Goal: Task Accomplishment & Management: Manage account settings

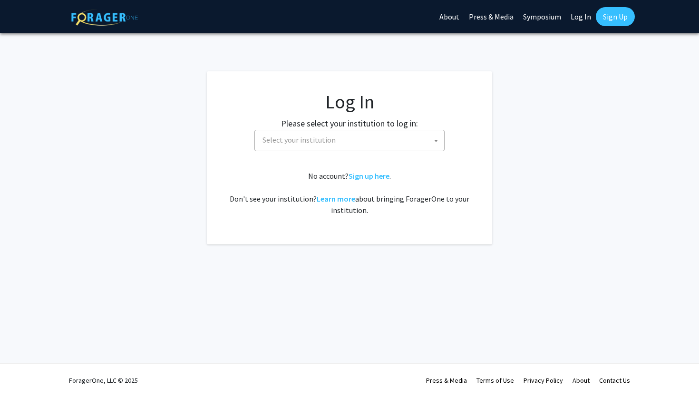
select select
click at [379, 146] on span "Select your institution" at bounding box center [351, 139] width 185 height 19
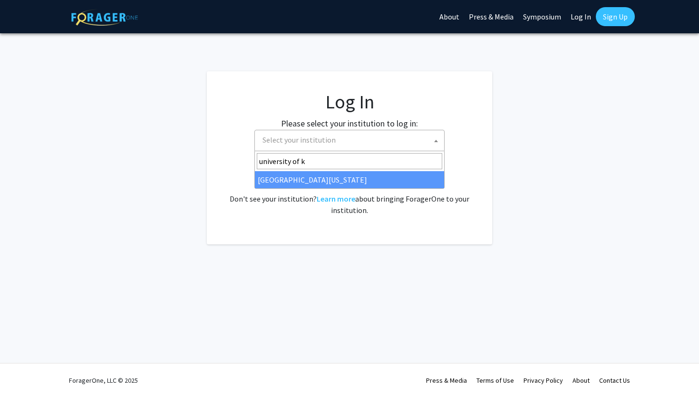
type input "university of k"
select select "13"
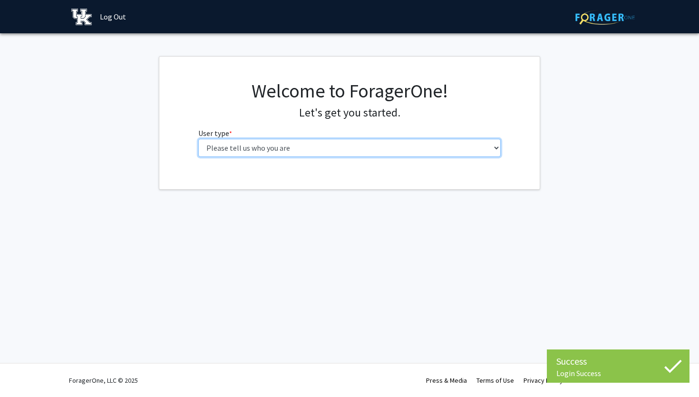
click at [425, 154] on select "Please tell us who you are Undergraduate Student Master's Student Doctoral Cand…" at bounding box center [349, 148] width 303 height 18
select select "1: undergrad"
click at [198, 139] on select "Please tell us who you are Undergraduate Student Master's Student Doctoral Cand…" at bounding box center [349, 148] width 303 height 18
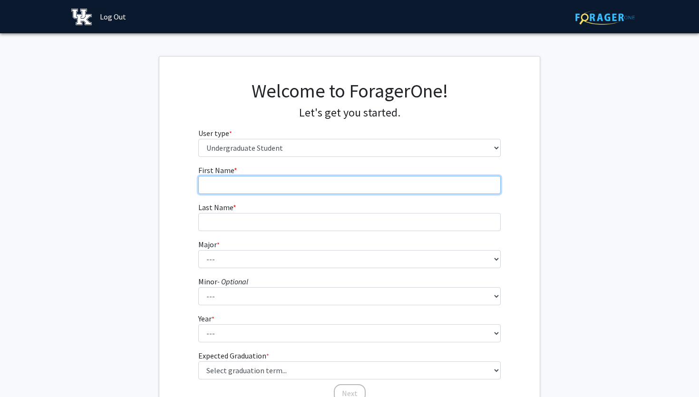
click at [429, 181] on input "First Name * required" at bounding box center [349, 185] width 303 height 18
click at [380, 191] on input "First Name * required" at bounding box center [349, 185] width 303 height 18
type input "Aniyah"
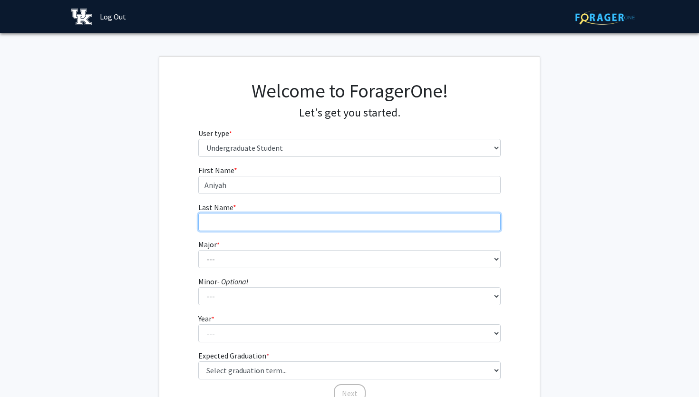
click at [360, 228] on input "Last Name * required" at bounding box center [349, 222] width 303 height 18
type input "[PERSON_NAME]"
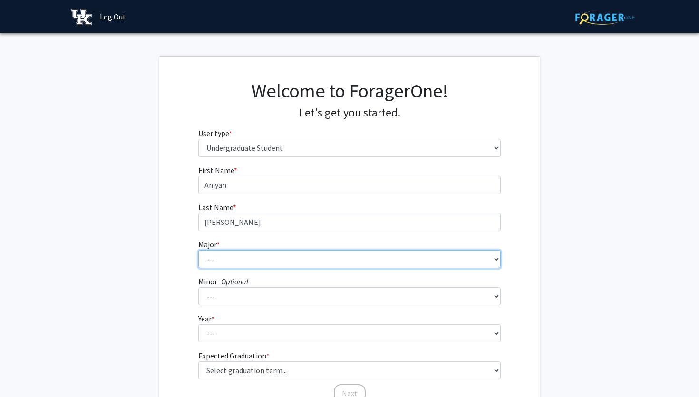
click at [338, 253] on select "--- Accounting Aerospace Engineering African American & Africana Studies Agricu…" at bounding box center [349, 259] width 303 height 18
select select "111: 948"
click at [198, 250] on select "--- Accounting Aerospace Engineering African American & Africana Studies Agricu…" at bounding box center [349, 259] width 303 height 18
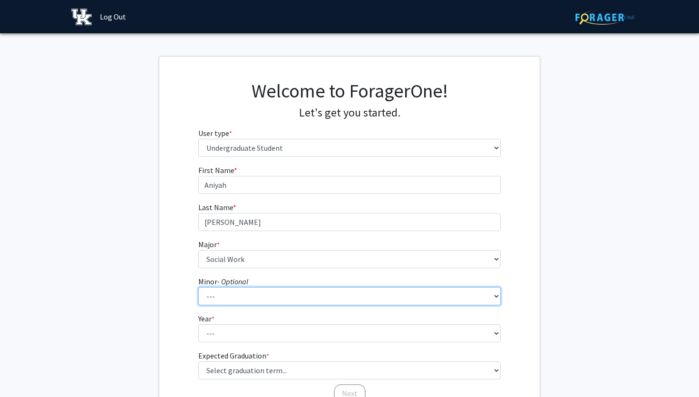
click at [275, 302] on select "--- African American & Africana Studies Agricultural Economics American Studies…" at bounding box center [349, 296] width 303 height 18
select select "20: 672"
click at [198, 287] on select "--- African American & Africana Studies Agricultural Economics American Studies…" at bounding box center [349, 296] width 303 height 18
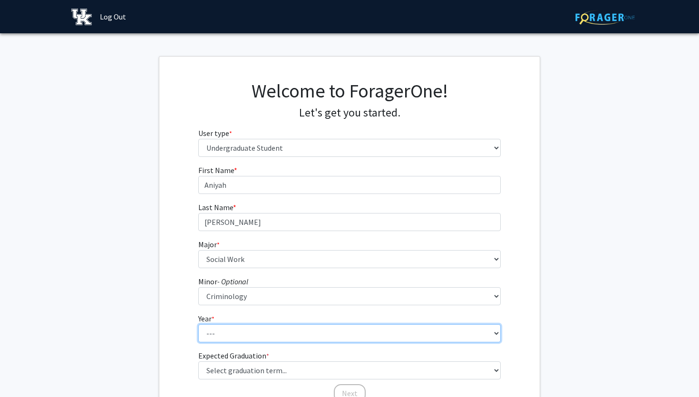
click at [228, 331] on select "--- First-year Sophomore Junior Senior Postbaccalaureate Certificate" at bounding box center [349, 333] width 303 height 18
select select "3: junior"
click at [198, 324] on select "--- First-year Sophomore Junior Senior Postbaccalaureate Certificate" at bounding box center [349, 333] width 303 height 18
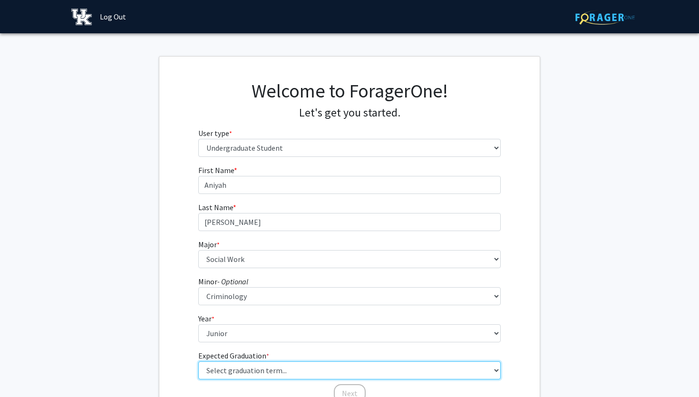
click at [236, 363] on select "Select graduation term... Spring 2025 Summer 2025 Fall 2025 Winter 2025 Spring …" at bounding box center [349, 370] width 303 height 18
select select "7: fall_2026"
click at [198, 361] on select "Select graduation term... Spring 2025 Summer 2025 Fall 2025 Winter 2025 Spring …" at bounding box center [349, 370] width 303 height 18
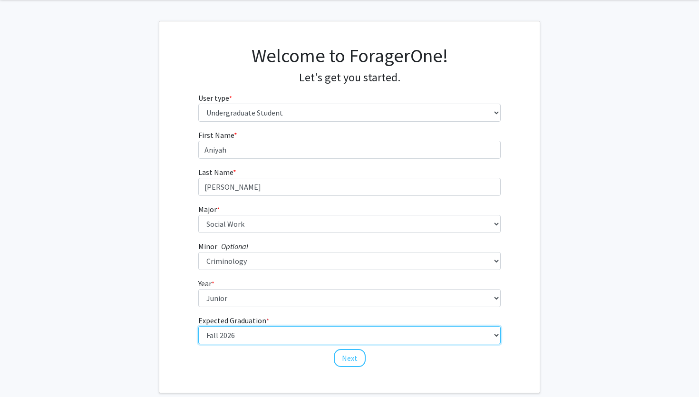
scroll to position [38, 0]
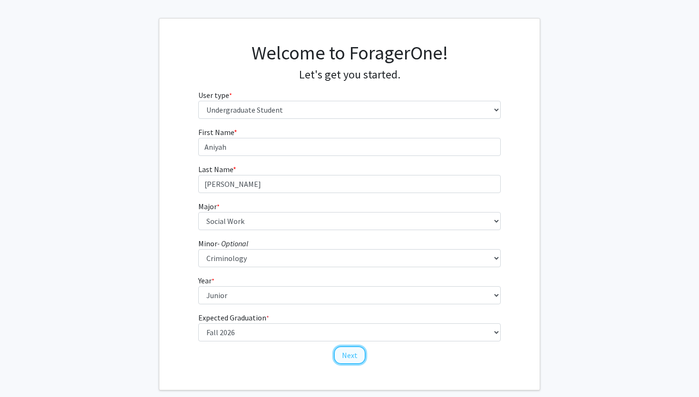
click at [346, 356] on button "Next" at bounding box center [350, 355] width 32 height 18
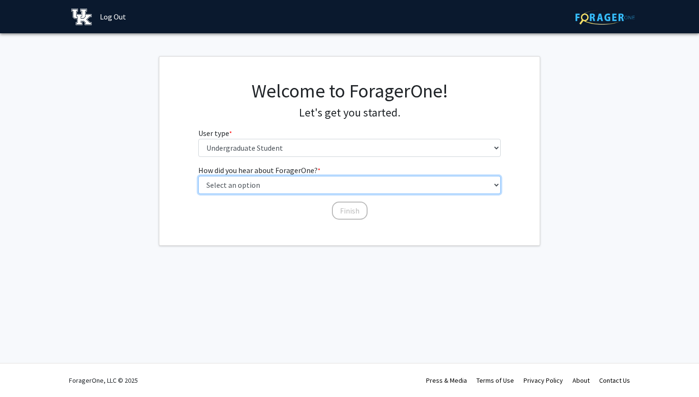
click at [322, 185] on select "Select an option Peer/student recommendation Faculty/staff recommendation Unive…" at bounding box center [349, 185] width 303 height 18
select select "2: faculty_recommendation"
click at [198, 176] on select "Select an option Peer/student recommendation Faculty/staff recommendation Unive…" at bounding box center [349, 185] width 303 height 18
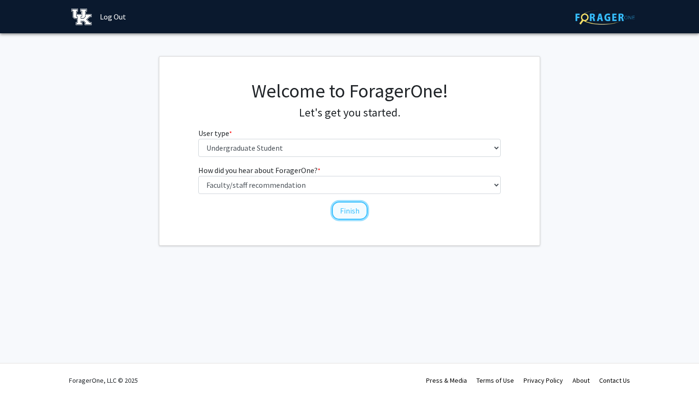
click at [347, 216] on button "Finish" at bounding box center [350, 211] width 36 height 18
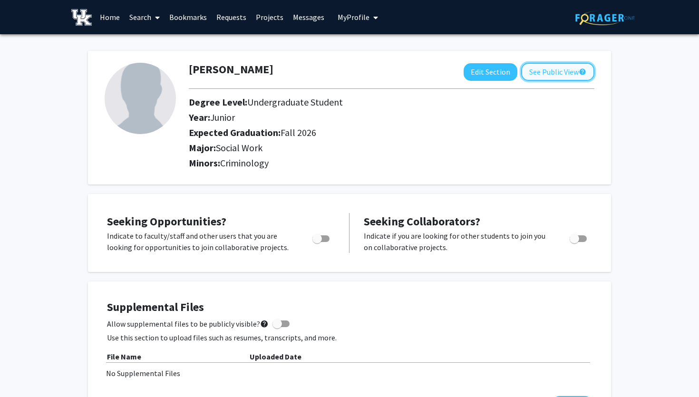
click at [555, 67] on button "See Public View help" at bounding box center [557, 72] width 73 height 18
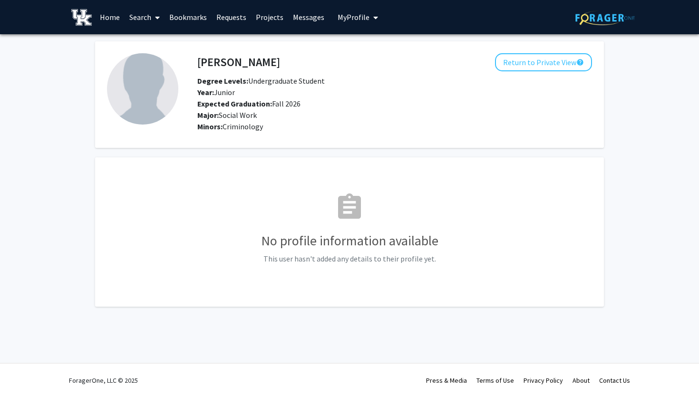
click at [145, 96] on img at bounding box center [142, 88] width 71 height 71
click at [568, 66] on button "Return to Private View help" at bounding box center [543, 62] width 97 height 18
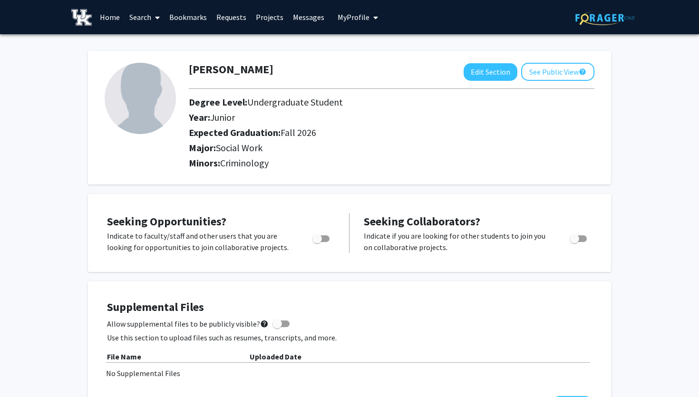
click at [145, 111] on img at bounding box center [140, 98] width 71 height 71
click at [500, 78] on button "Edit Section" at bounding box center [491, 72] width 54 height 18
select select "junior"
select select "35: fall_2026"
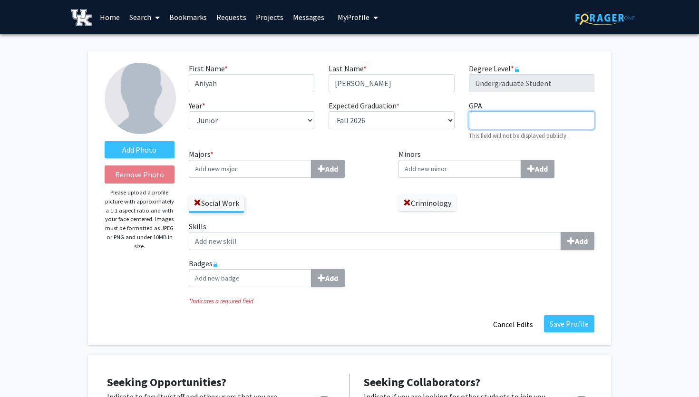
click at [492, 127] on input "GPA required" at bounding box center [532, 120] width 126 height 18
type input "3.580"
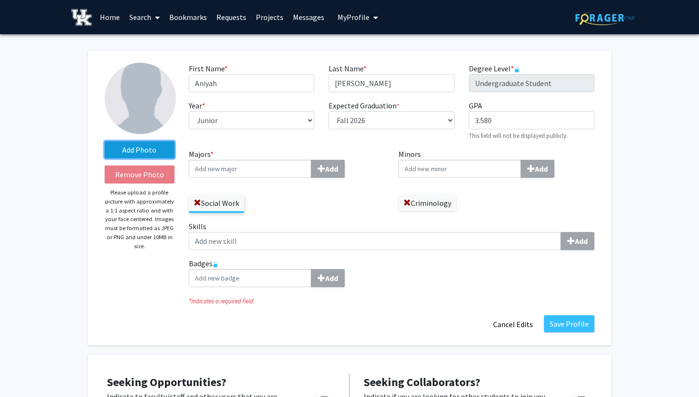
click at [139, 149] on label "Add Photo" at bounding box center [140, 149] width 70 height 17
click at [0, 0] on input "Add Photo" at bounding box center [0, 0] width 0 height 0
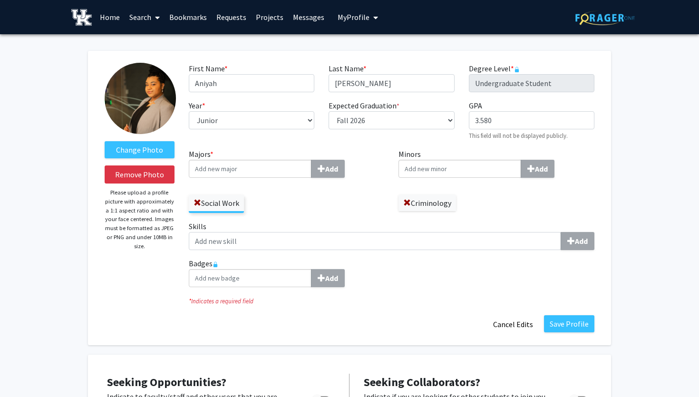
click at [139, 276] on div "Change Photo Remove Photo Please upload a profile picture with approximately a …" at bounding box center [139, 198] width 84 height 271
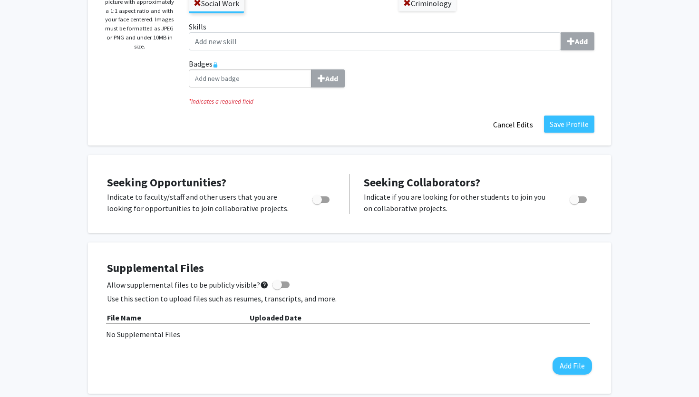
scroll to position [204, 0]
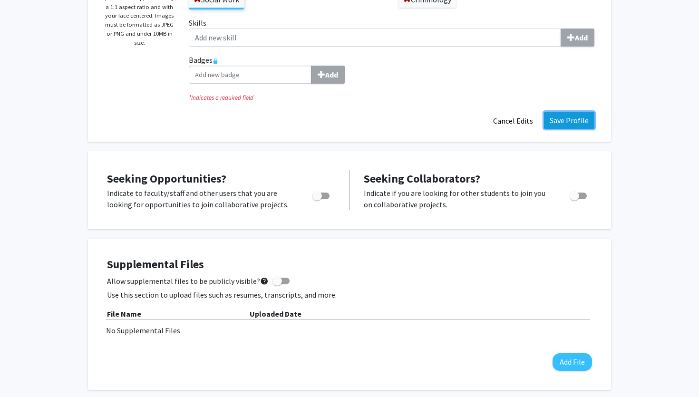
click at [588, 120] on button "Save Profile" at bounding box center [569, 120] width 50 height 17
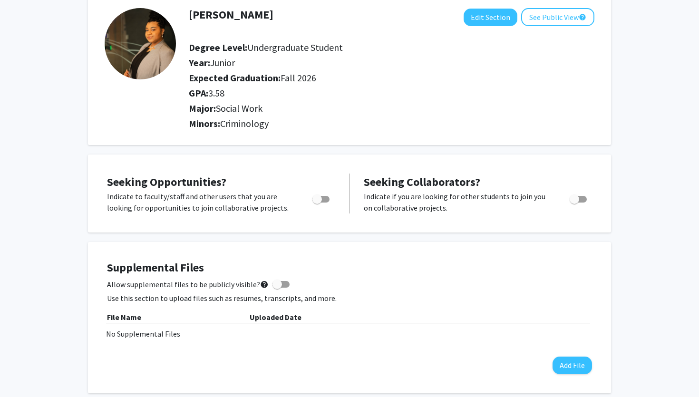
scroll to position [0, 0]
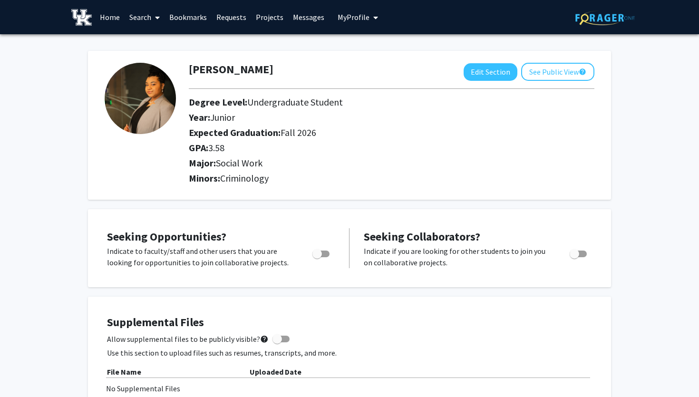
click at [585, 120] on h2 "Year: Junior" at bounding box center [392, 117] width 406 height 11
click at [113, 14] on link "Home" at bounding box center [109, 16] width 29 height 33
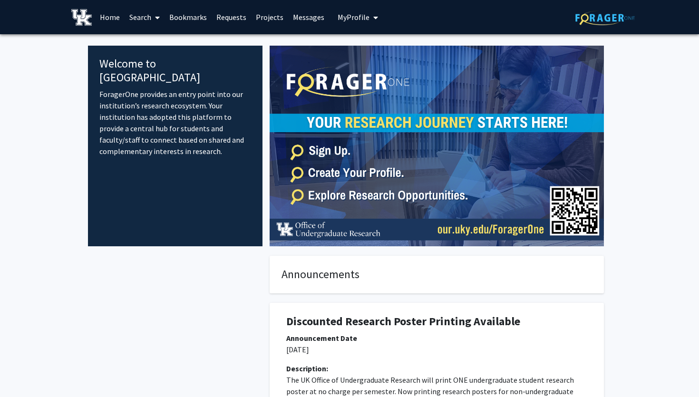
click at [347, 28] on button "My Profile" at bounding box center [358, 17] width 46 height 34
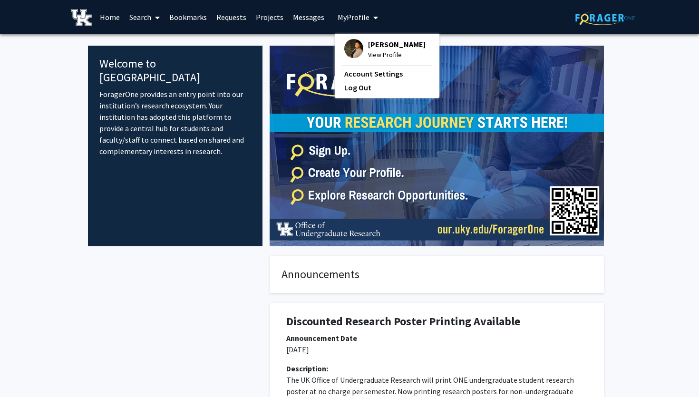
click at [292, 21] on link "Messages" at bounding box center [308, 16] width 41 height 33
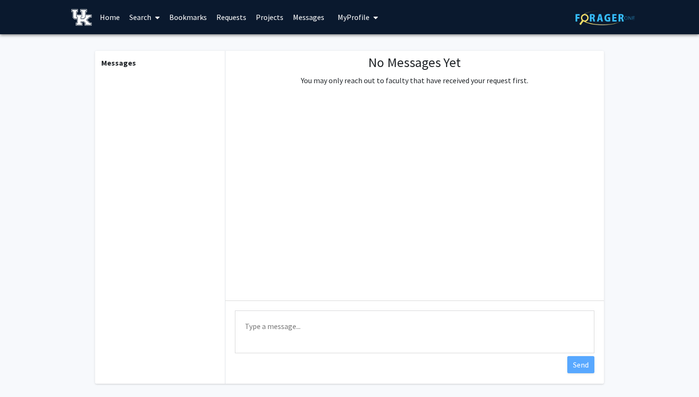
click at [267, 20] on link "Projects" at bounding box center [269, 16] width 37 height 33
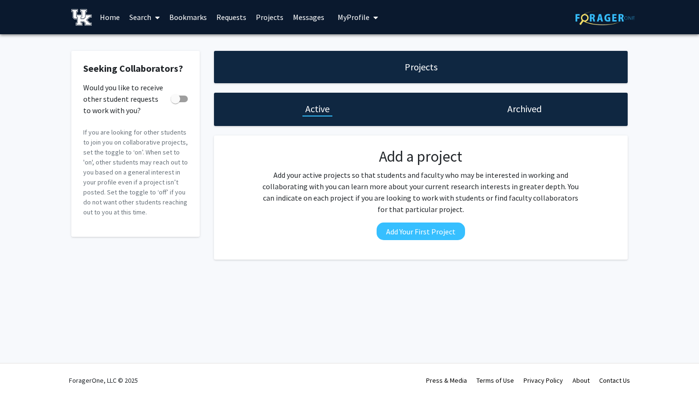
click at [227, 21] on link "Requests" at bounding box center [231, 16] width 39 height 33
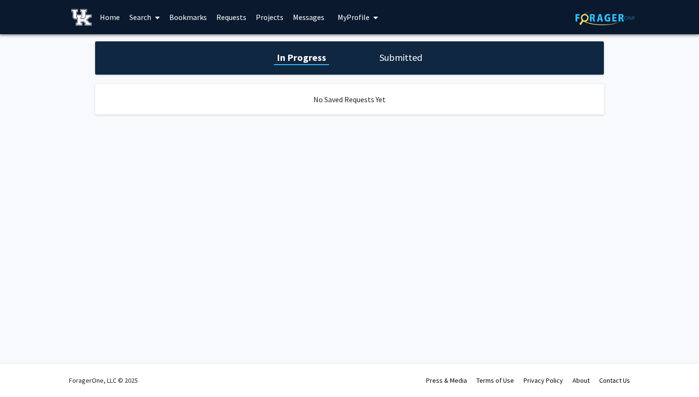
click at [188, 27] on link "Bookmarks" at bounding box center [188, 16] width 47 height 33
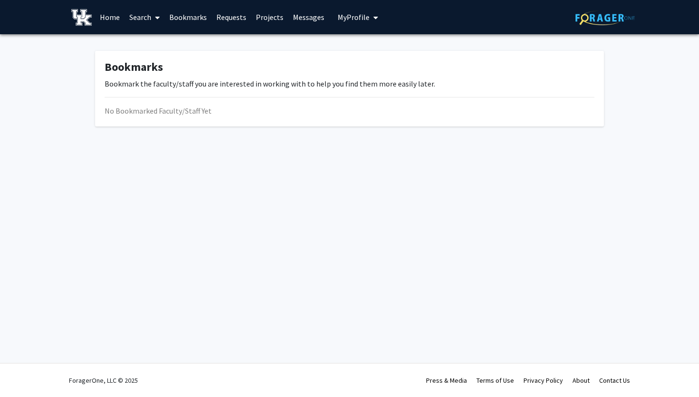
click at [154, 28] on span at bounding box center [155, 17] width 9 height 33
click at [338, 15] on span "My Profile" at bounding box center [354, 17] width 32 height 10
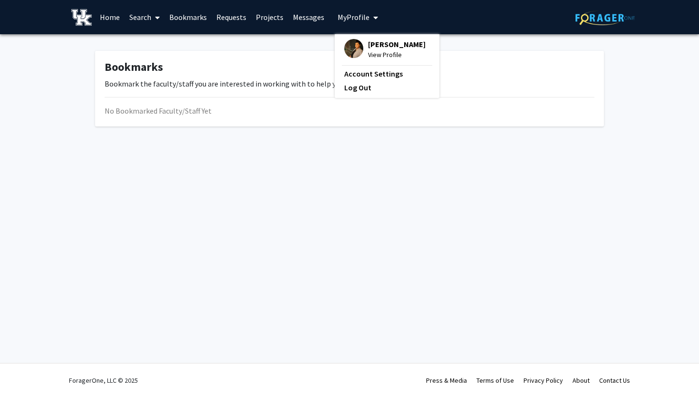
click at [370, 44] on span "[PERSON_NAME]" at bounding box center [397, 44] width 58 height 10
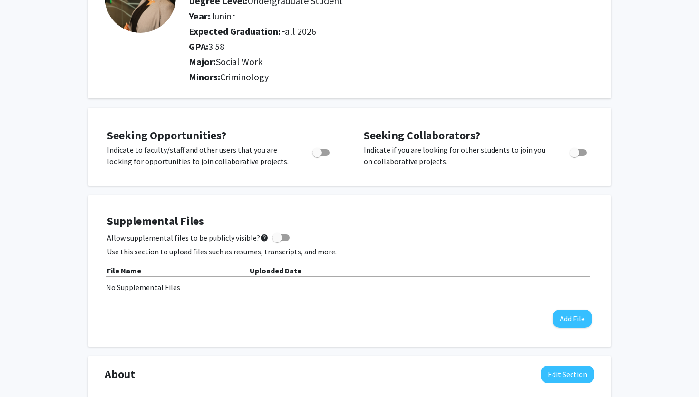
scroll to position [103, 0]
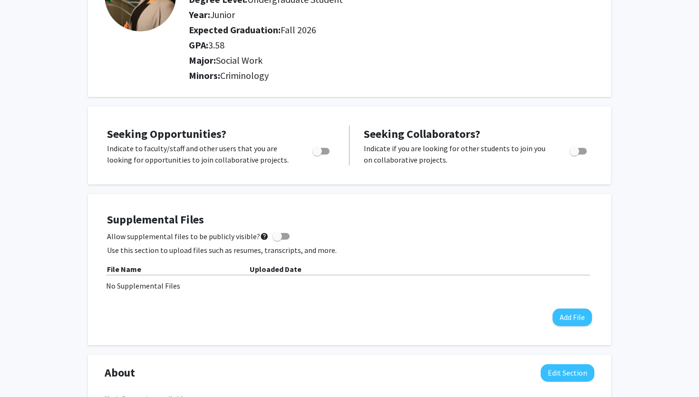
click at [315, 157] on div at bounding box center [322, 154] width 40 height 23
click at [319, 154] on span "Toggle" at bounding box center [317, 151] width 10 height 10
click at [317, 155] on input "Are you actively seeking opportunities?" at bounding box center [317, 155] width 0 height 0
checkbox input "true"
click at [586, 152] on span "Toggle" at bounding box center [578, 151] width 17 height 7
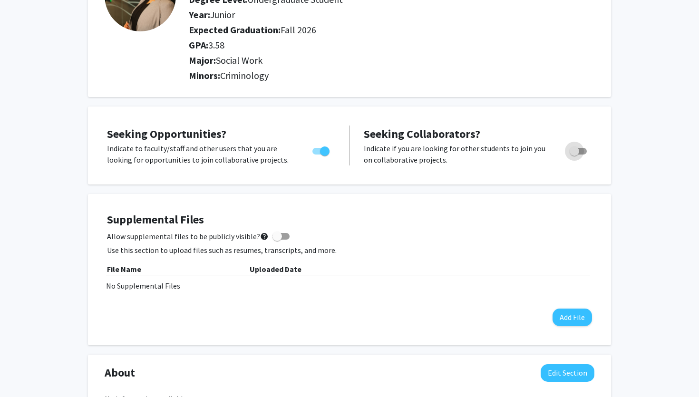
click at [575, 155] on input "Would you like to receive other student requests to work with you?" at bounding box center [574, 155] width 0 height 0
checkbox input "true"
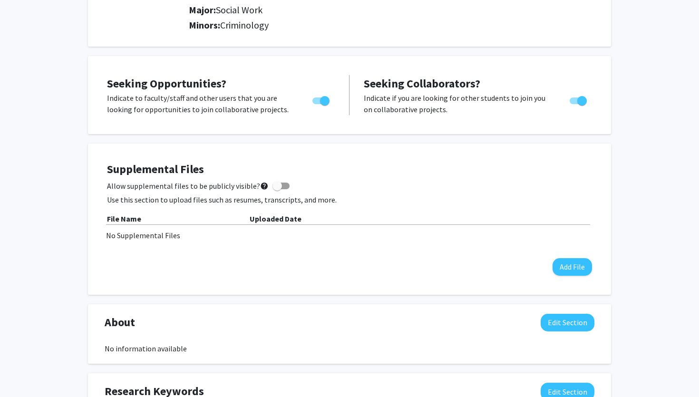
scroll to position [154, 0]
click at [280, 188] on label "Allow supplemental files to be publicly visible? help" at bounding box center [198, 185] width 183 height 11
click at [277, 189] on input "Allow supplemental files to be publicly visible? help" at bounding box center [277, 189] width 0 height 0
checkbox input "true"
click at [577, 275] on button "Add File" at bounding box center [572, 267] width 39 height 18
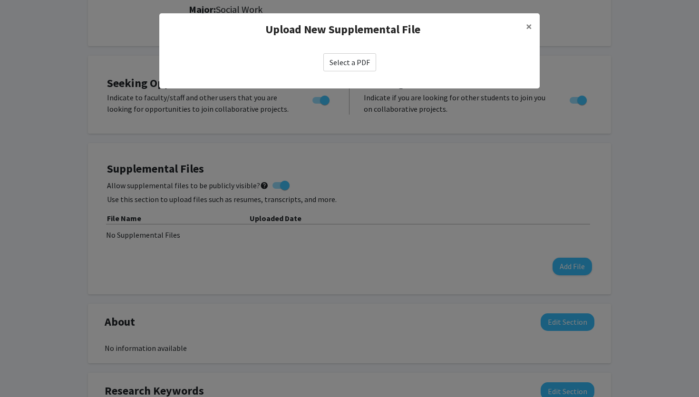
click at [358, 65] on label "Select a PDF" at bounding box center [349, 62] width 53 height 18
click at [0, 0] on input "Select a PDF" at bounding box center [0, 0] width 0 height 0
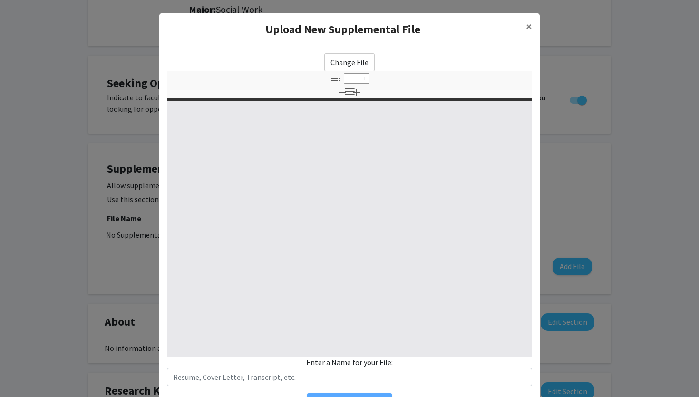
select select "custom"
type input "0"
select select "custom"
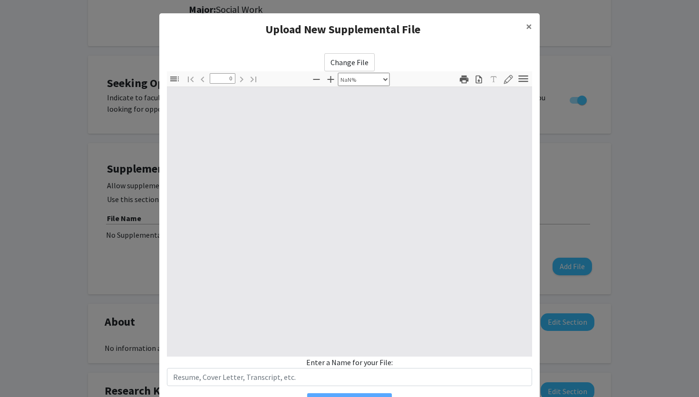
type input "1"
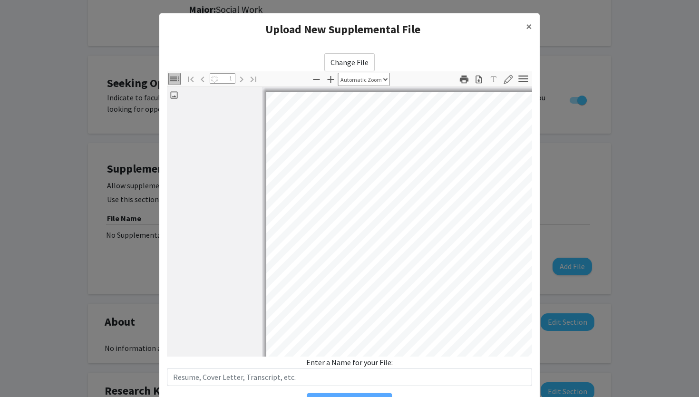
select select "auto"
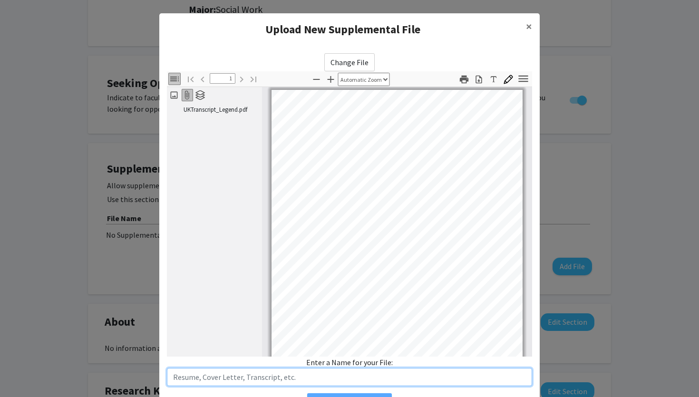
click at [284, 373] on input "text" at bounding box center [349, 377] width 365 height 18
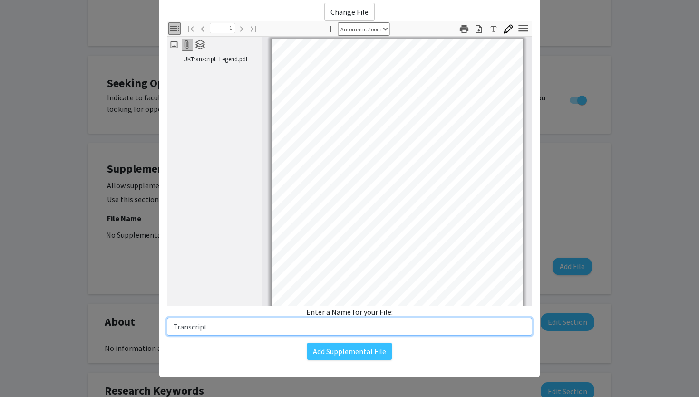
scroll to position [53, 0]
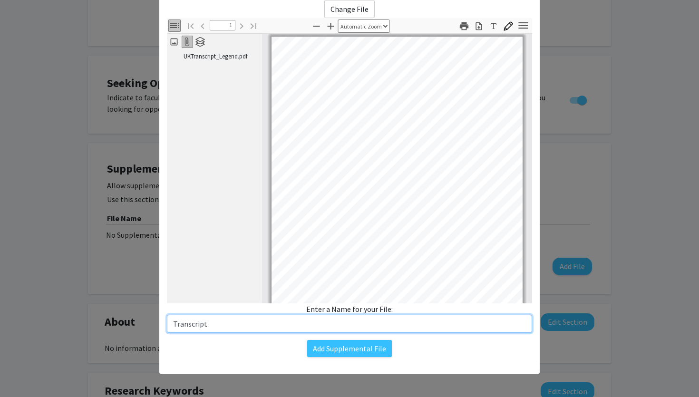
type input "Transcript"
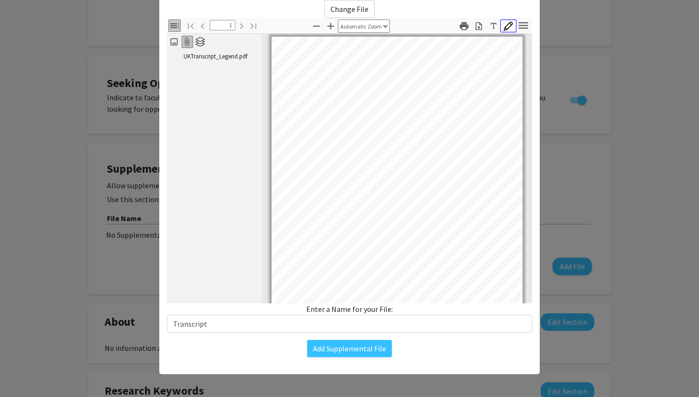
click at [507, 27] on icon "button" at bounding box center [509, 26] width 10 height 10
click at [323, 50] on div "Page 1" at bounding box center [397, 200] width 251 height 326
click at [496, 51] on input "#000000" at bounding box center [495, 47] width 18 height 17
click at [512, 27] on icon "button" at bounding box center [509, 26] width 10 height 10
click at [524, 27] on icon "button" at bounding box center [523, 25] width 13 height 13
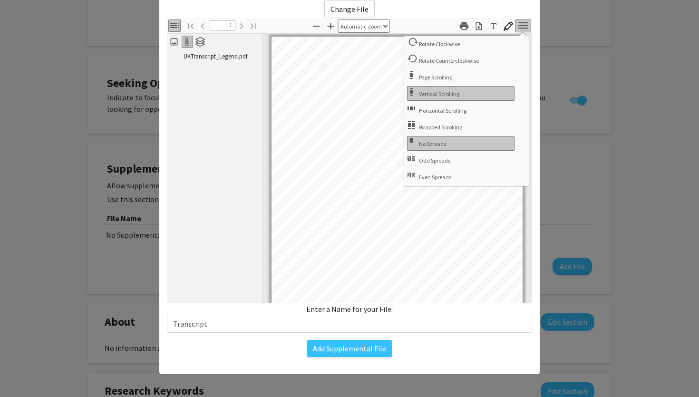
click at [524, 27] on icon "button" at bounding box center [523, 25] width 13 height 13
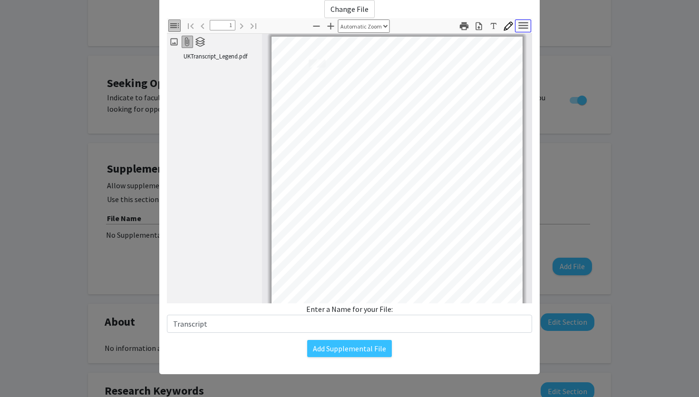
click at [524, 27] on icon "button" at bounding box center [523, 25] width 13 height 13
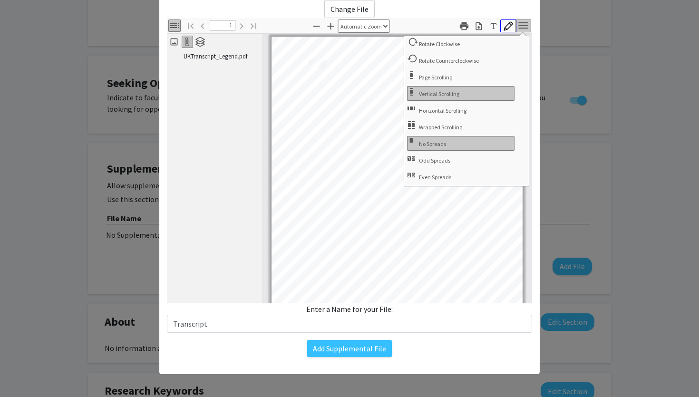
click at [500, 22] on button "Draw" at bounding box center [508, 25] width 16 height 13
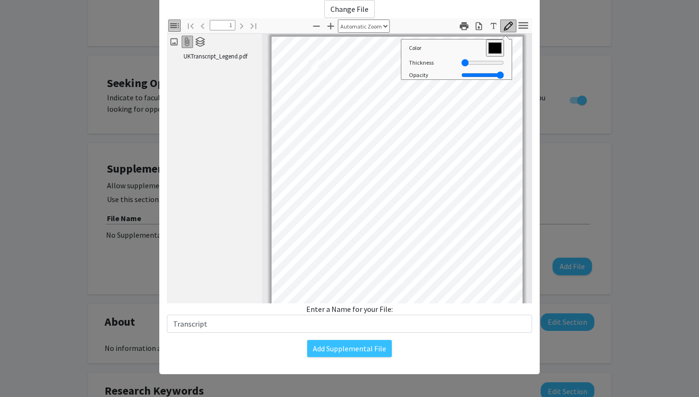
click at [175, 24] on icon "button" at bounding box center [174, 25] width 9 height 5
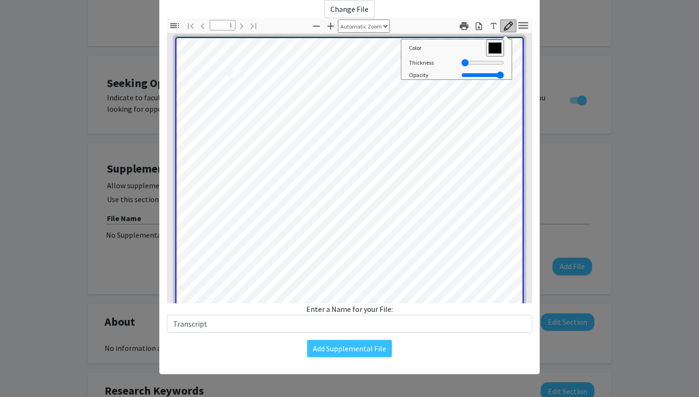
scroll to position [0, 0]
click at [362, 11] on label "Change File" at bounding box center [349, 9] width 50 height 18
click at [0, 0] on input "Change File" at bounding box center [0, 0] width 0 height 0
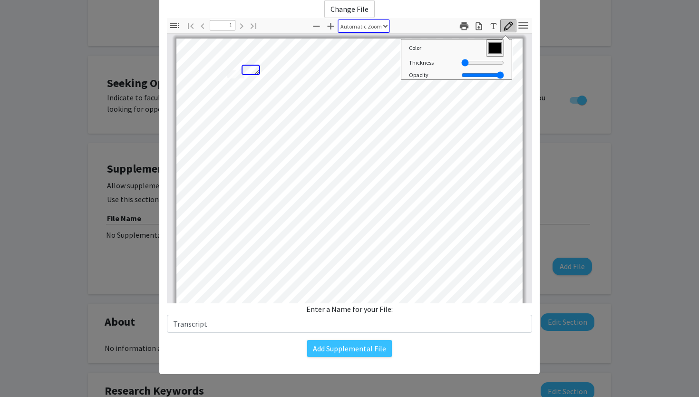
click at [387, 21] on select "Automatic Zoom Actual Size Page Fit Page Width 50% 100% 125% 150% 200% 300% 400…" at bounding box center [364, 25] width 52 height 13
select select "page-actual"
click at [339, 19] on select "Automatic Zoom Actual Size Page Fit Page Width 50% 100% 125% 150% 200% 300% 400…" at bounding box center [364, 25] width 52 height 13
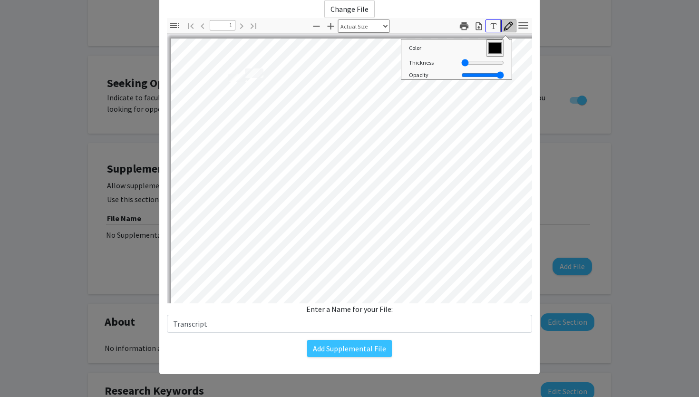
click at [490, 25] on icon "button" at bounding box center [494, 26] width 10 height 10
click at [511, 25] on icon "button" at bounding box center [508, 25] width 9 height 9
click at [521, 25] on icon "button" at bounding box center [523, 25] width 10 height 7
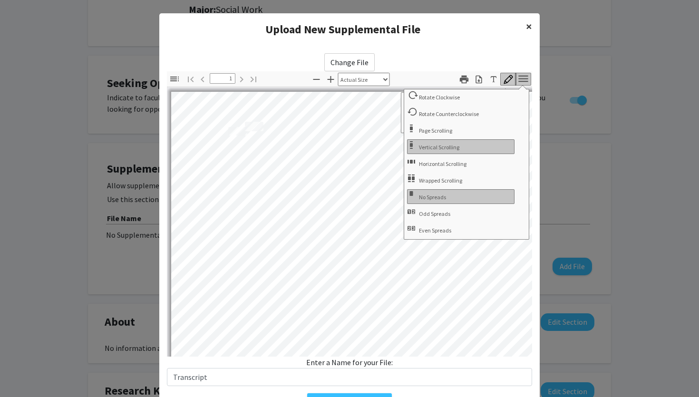
click at [527, 24] on span "×" at bounding box center [529, 26] width 6 height 15
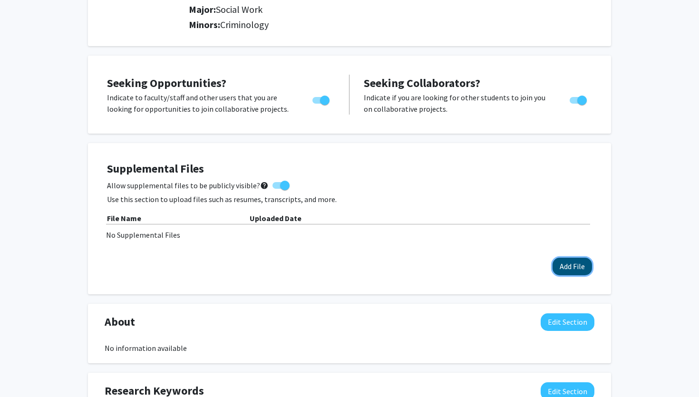
click at [575, 271] on button "Add File" at bounding box center [572, 267] width 39 height 18
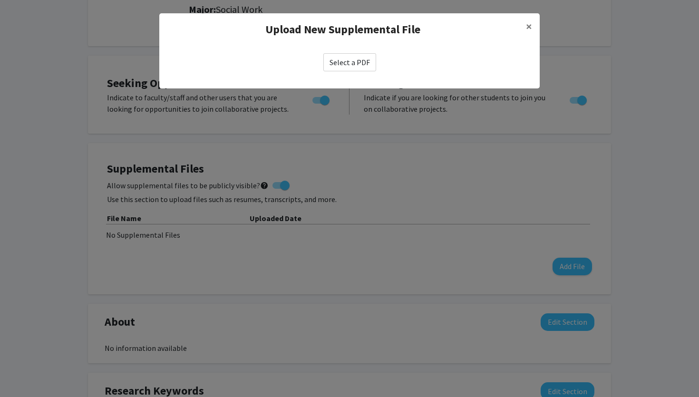
click at [372, 61] on label "Select a PDF" at bounding box center [349, 62] width 53 height 18
click at [0, 0] on input "Select a PDF" at bounding box center [0, 0] width 0 height 0
select select "custom"
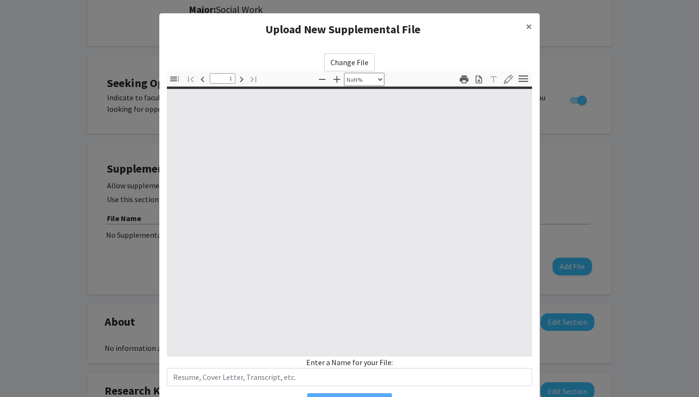
type input "0"
select select "custom"
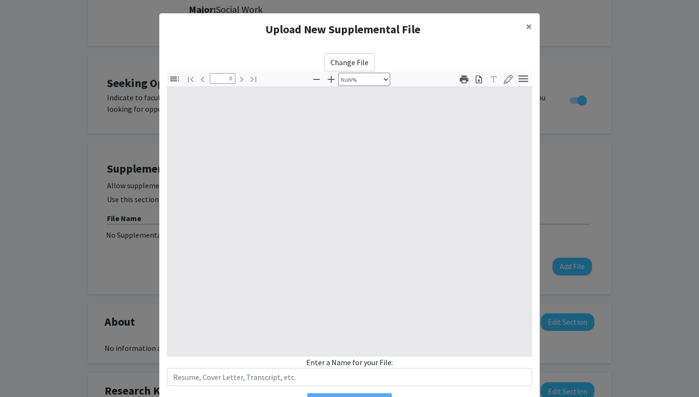
type input "1"
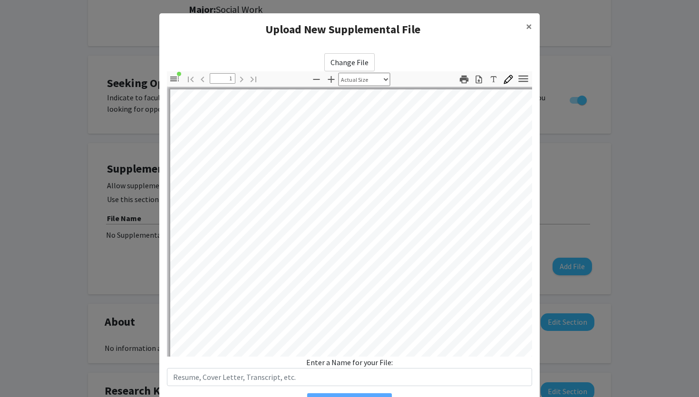
scroll to position [5, 1]
click at [177, 85] on pdf-toggle-sidebar "Toggle Sidebar" at bounding box center [176, 79] width 14 height 16
click at [176, 78] on icon "button" at bounding box center [174, 79] width 9 height 5
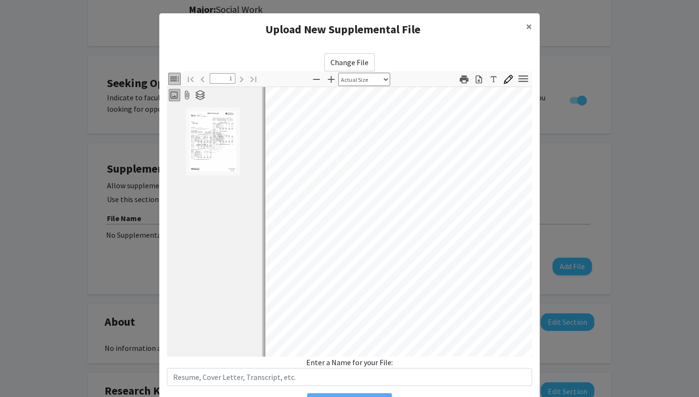
scroll to position [53, 0]
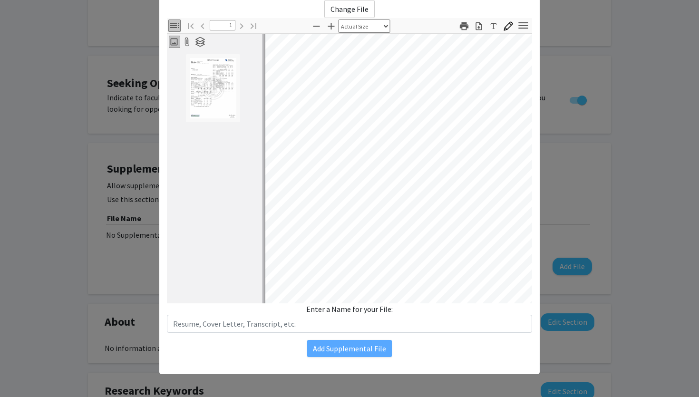
click at [176, 78] on div at bounding box center [214, 176] width 95 height 254
click at [170, 25] on icon "button" at bounding box center [174, 25] width 11 height 11
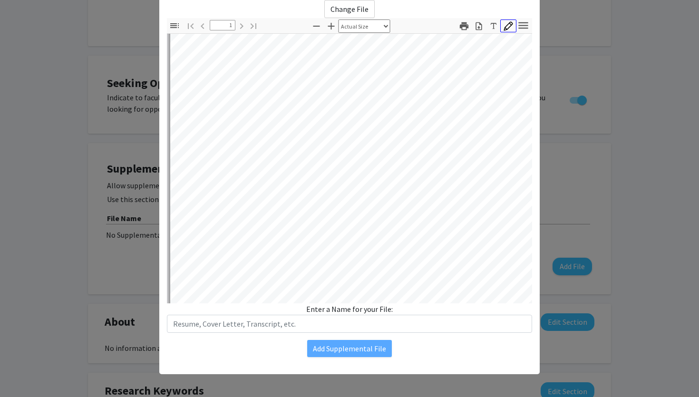
click at [507, 27] on icon "button" at bounding box center [509, 26] width 10 height 10
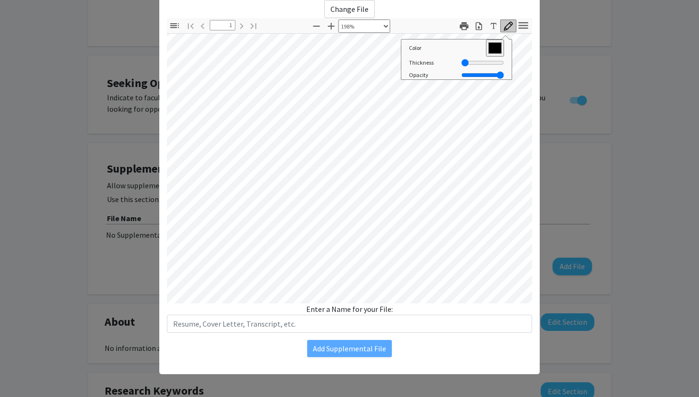
scroll to position [51, 61]
click at [506, 27] on icon "button" at bounding box center [509, 26] width 10 height 10
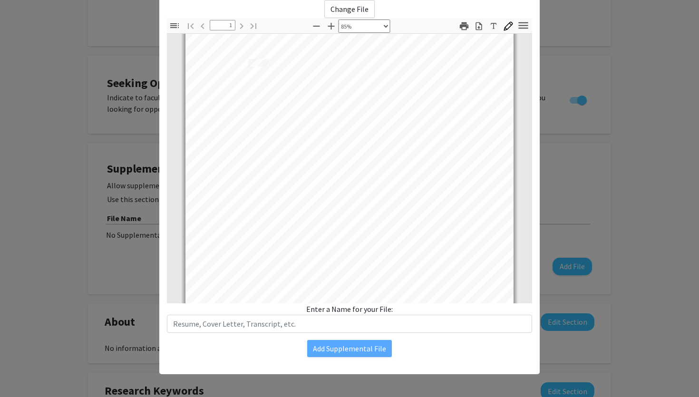
scroll to position [2, 0]
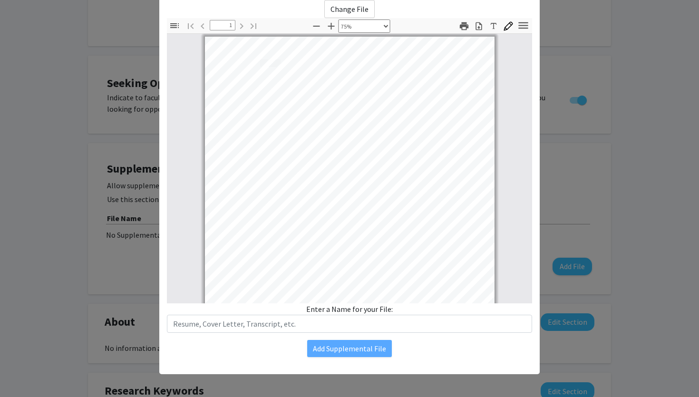
select select "custom"
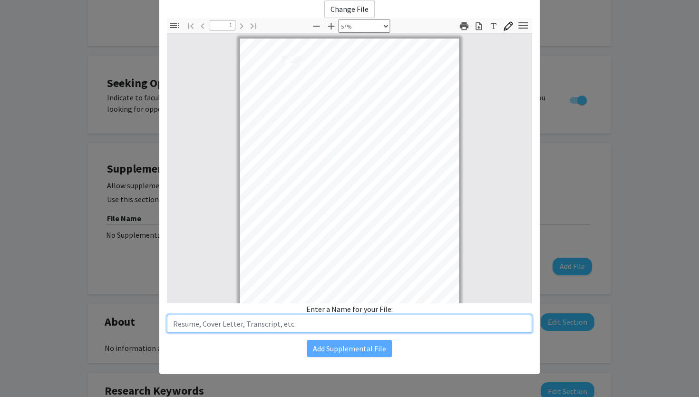
click at [357, 323] on input "text" at bounding box center [349, 324] width 365 height 18
type input "Transcript"
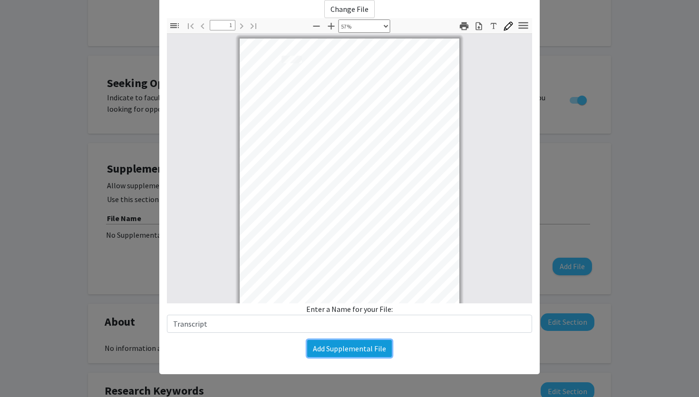
click at [364, 355] on button "Add Supplemental File" at bounding box center [349, 348] width 85 height 17
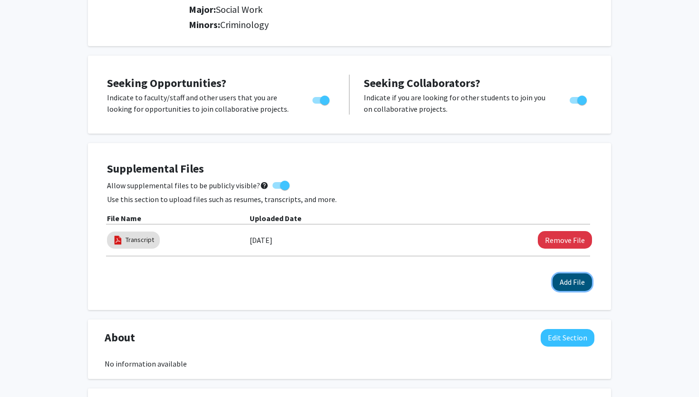
click at [577, 282] on button "Add File" at bounding box center [572, 282] width 39 height 18
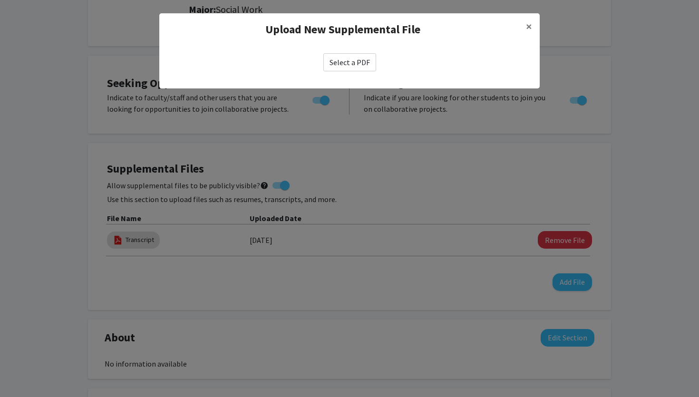
click at [340, 60] on label "Select a PDF" at bounding box center [349, 62] width 53 height 18
click at [0, 0] on input "Select a PDF" at bounding box center [0, 0] width 0 height 0
select select "custom"
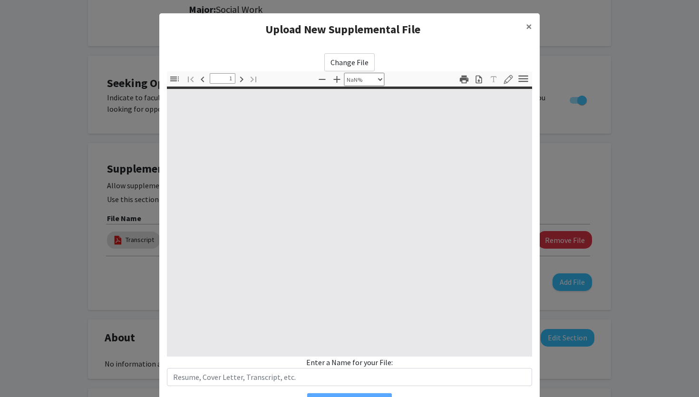
type input "0"
select select "custom"
type input "1"
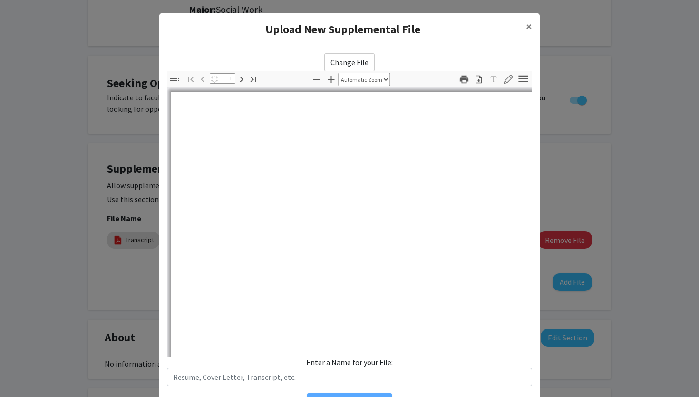
select select "auto"
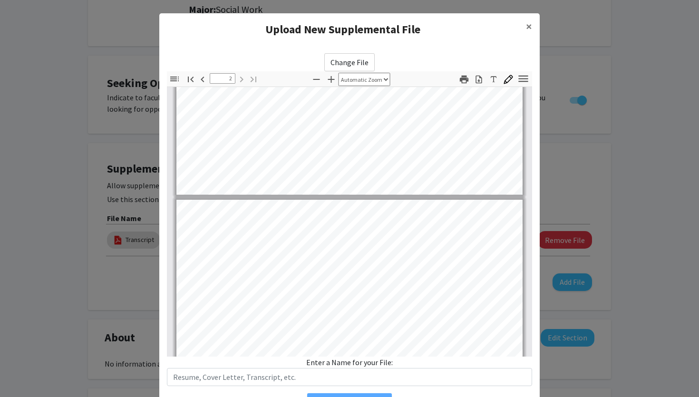
type input "1"
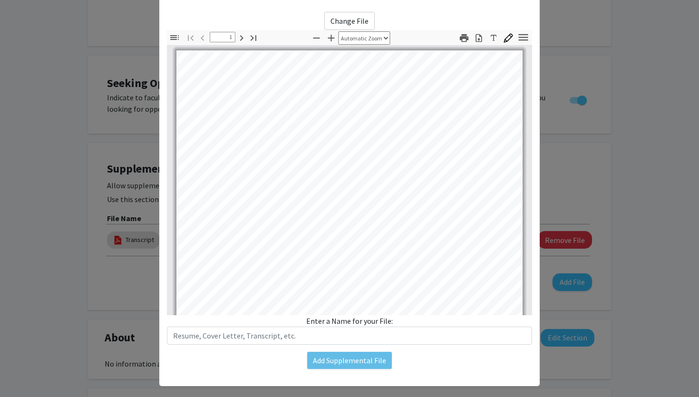
scroll to position [53, 0]
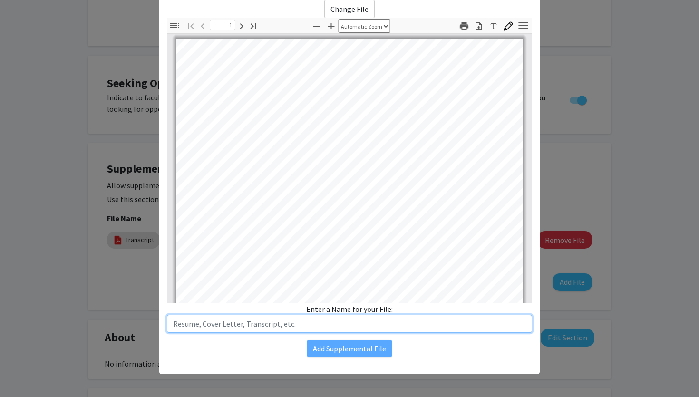
click at [350, 321] on input "text" at bounding box center [349, 324] width 365 height 18
type input "Resume"
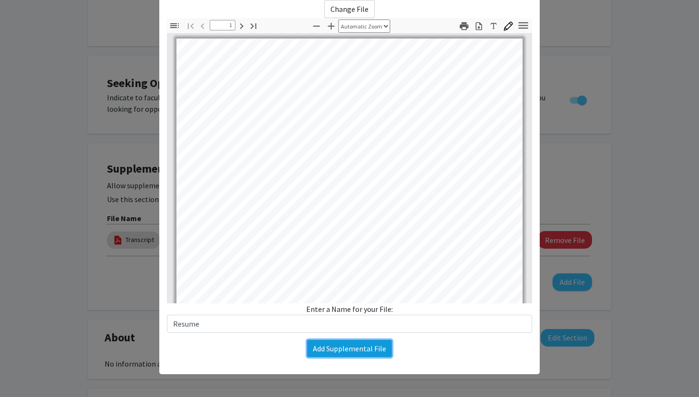
click at [364, 349] on button "Add Supplemental File" at bounding box center [349, 348] width 85 height 17
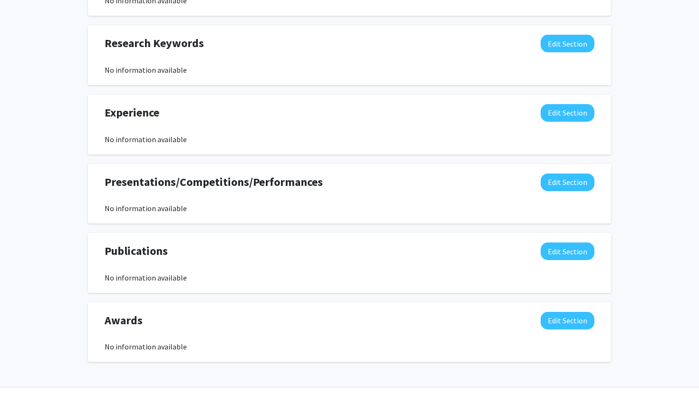
scroll to position [555, 0]
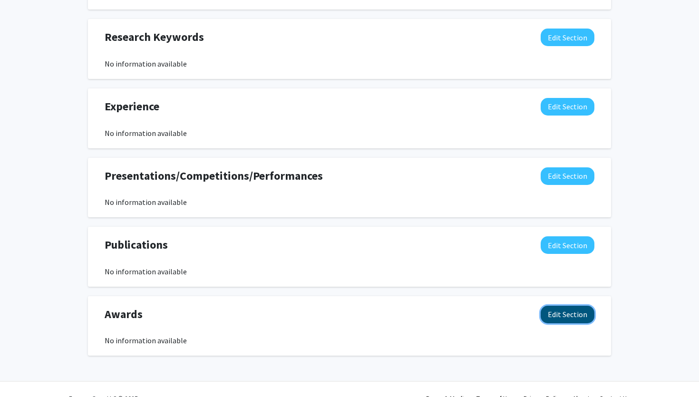
click at [552, 310] on button "Edit Section" at bounding box center [568, 315] width 54 height 18
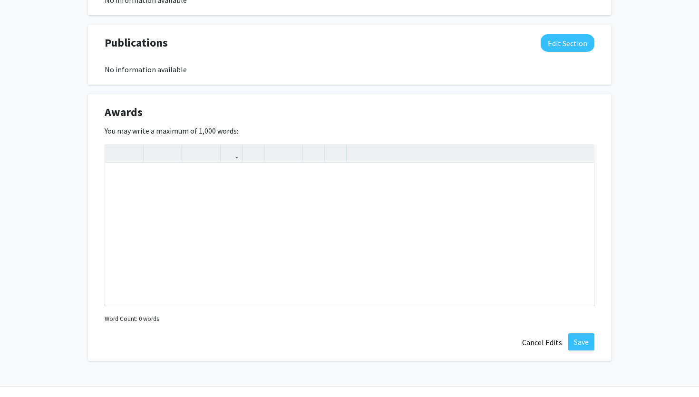
scroll to position [758, 0]
drag, startPoint x: 108, startPoint y: 107, endPoint x: 144, endPoint y: 106, distance: 36.1
click at [145, 107] on div "Awards Edit Section" at bounding box center [349, 114] width 504 height 22
drag, startPoint x: 144, startPoint y: 106, endPoint x: 144, endPoint y: 112, distance: 5.7
click at [144, 112] on div "Awards Edit Section" at bounding box center [349, 114] width 504 height 22
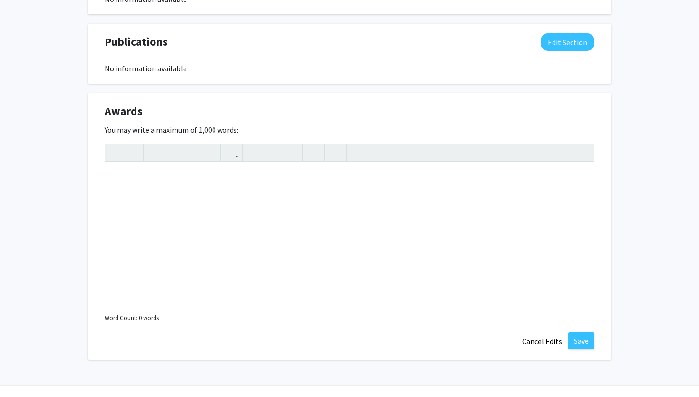
click at [146, 111] on div "Awards Edit Section" at bounding box center [349, 114] width 504 height 22
drag, startPoint x: 146, startPoint y: 111, endPoint x: 198, endPoint y: 87, distance: 56.6
click at [221, 179] on div "Note to users with screen readers: Please deactivate our accessibility plugin f…" at bounding box center [349, 233] width 489 height 143
paste div "Note to users with screen readers: Please deactivate our accessibility plugin f…"
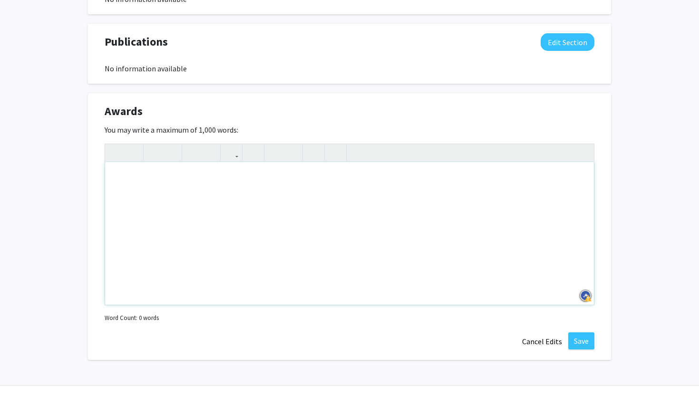
type textarea "<p>[PERSON_NAME] of Excellence Award – Recognized for outstanding academic achi…"
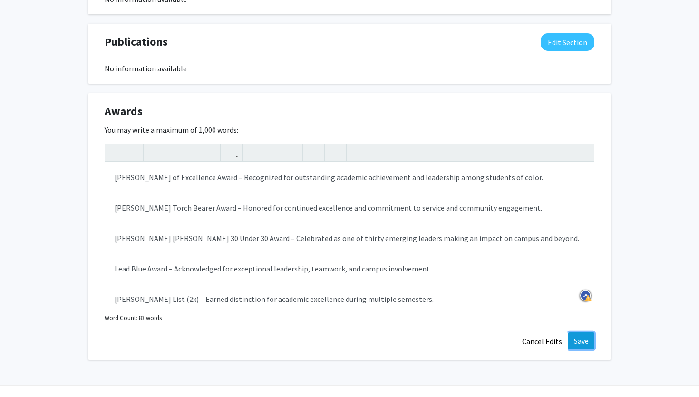
click at [578, 335] on button "Save" at bounding box center [581, 340] width 26 height 17
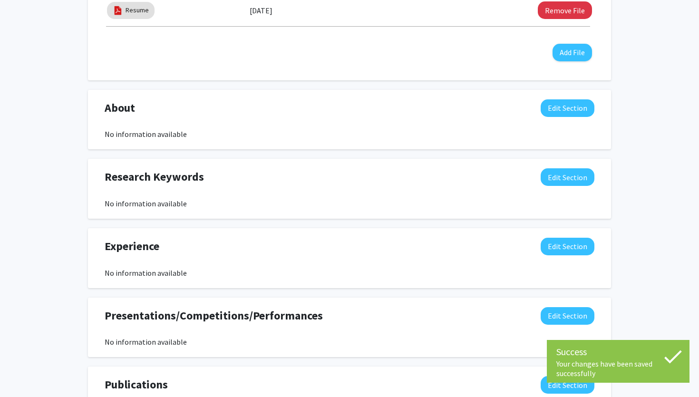
scroll to position [0, 0]
